Goal: Navigation & Orientation: Understand site structure

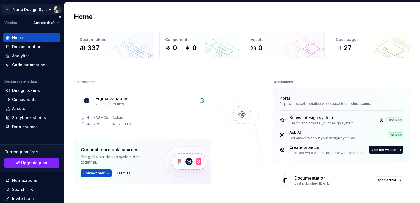
click at [32, 8] on html "N Nano Design System Version Current draft Home Documentation Analytics Code au…" at bounding box center [210, 101] width 420 height 203
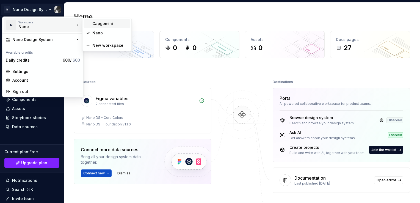
click at [93, 21] on div "Capgemini" at bounding box center [110, 23] width 36 height 5
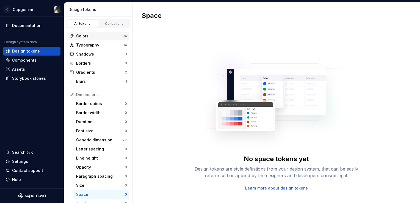
click at [93, 37] on div "Colors" at bounding box center [98, 35] width 45 height 5
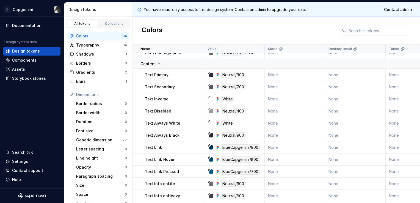
scroll to position [743, 0]
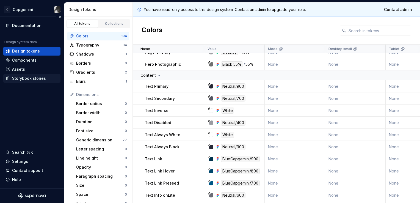
click at [31, 77] on div "Storybook stories" at bounding box center [29, 78] width 34 height 5
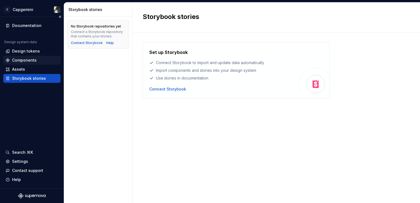
click at [29, 62] on div "Components" at bounding box center [24, 59] width 24 height 5
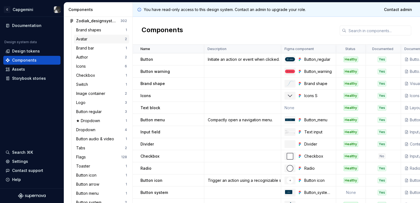
scroll to position [64, 0]
